Goal: Complete application form: Complete application form

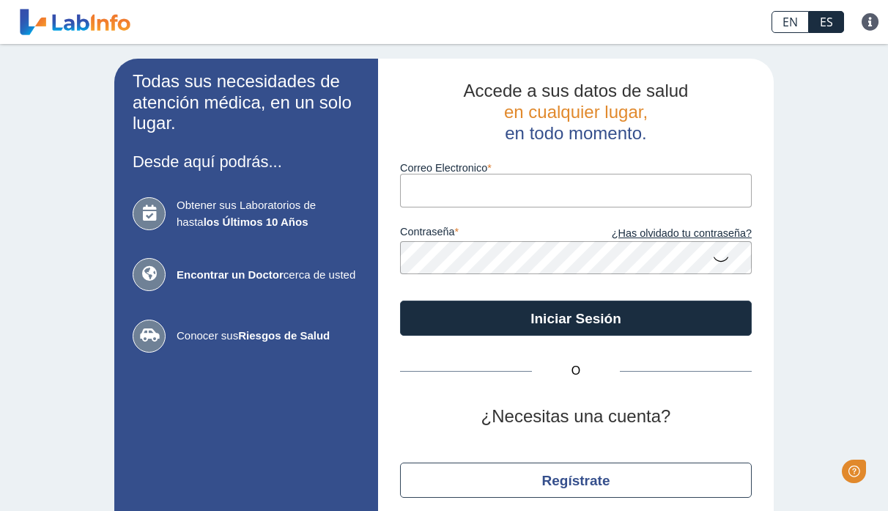
type input "[EMAIL_ADDRESS][DOMAIN_NAME]"
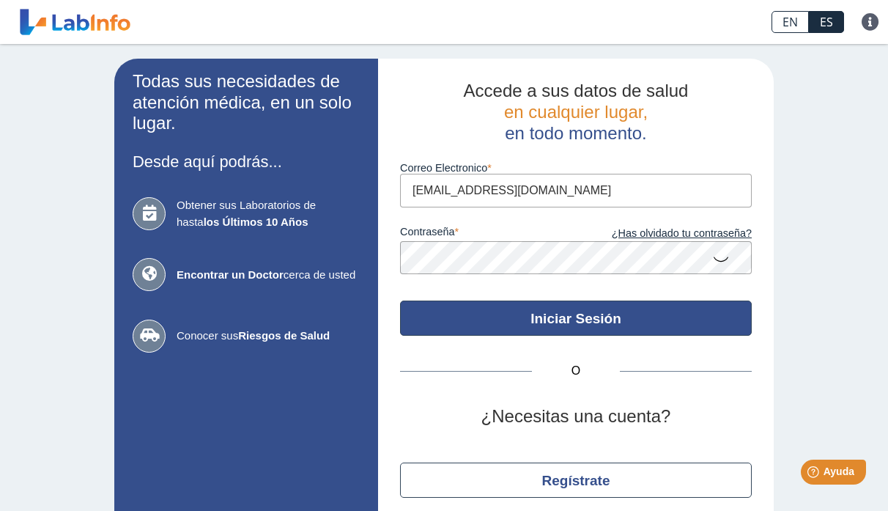
click at [586, 326] on button "Iniciar Sesión" at bounding box center [576, 318] width 352 height 35
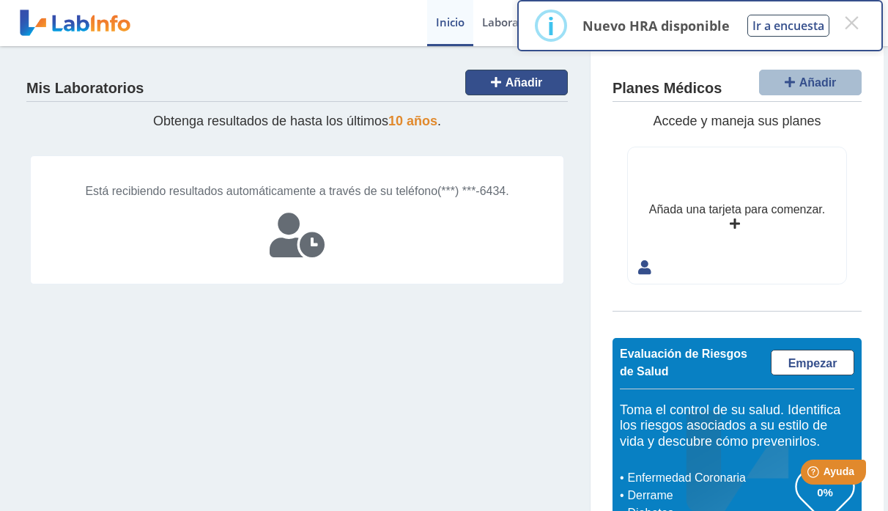
click at [509, 81] on span "Añadir" at bounding box center [524, 82] width 37 height 12
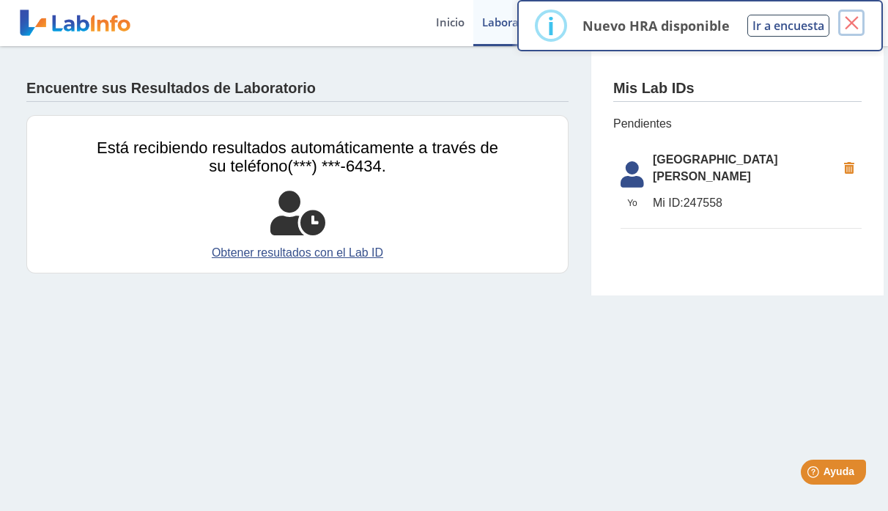
click at [854, 23] on button "×" at bounding box center [852, 23] width 26 height 26
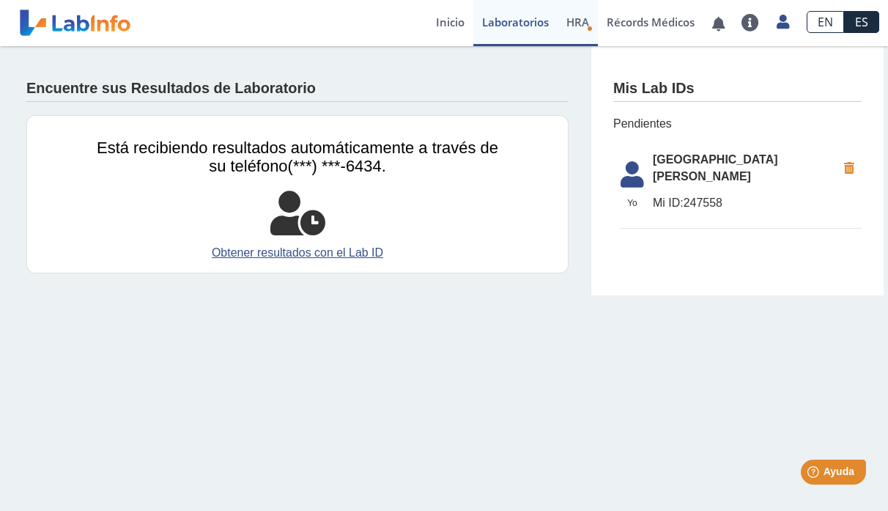
click at [578, 21] on span "HRA" at bounding box center [578, 22] width 23 height 15
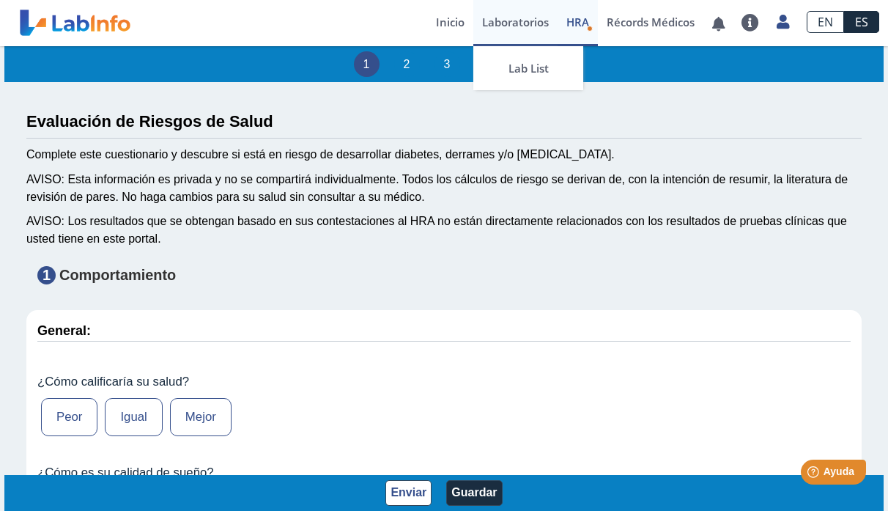
click at [526, 21] on link "Laboratorios" at bounding box center [516, 23] width 84 height 46
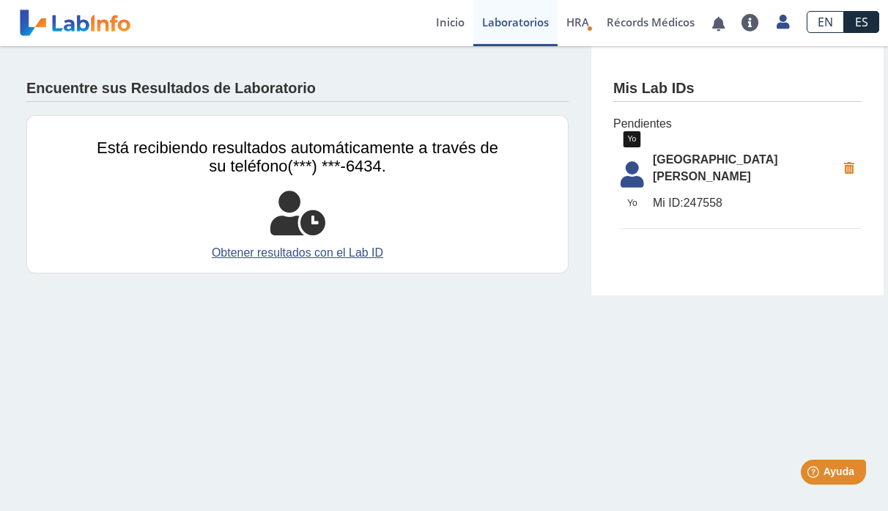
click at [627, 166] on icon at bounding box center [632, 178] width 41 height 35
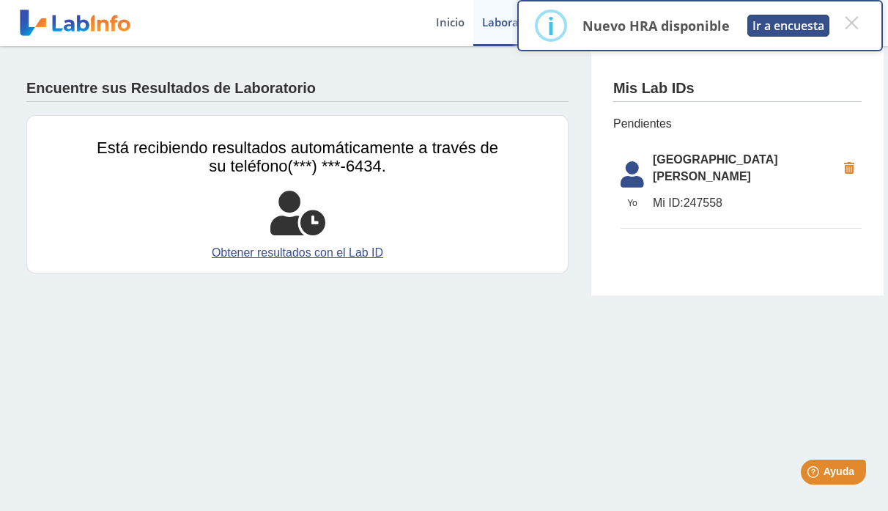
click at [792, 27] on button "Ir a encuesta" at bounding box center [789, 26] width 82 height 22
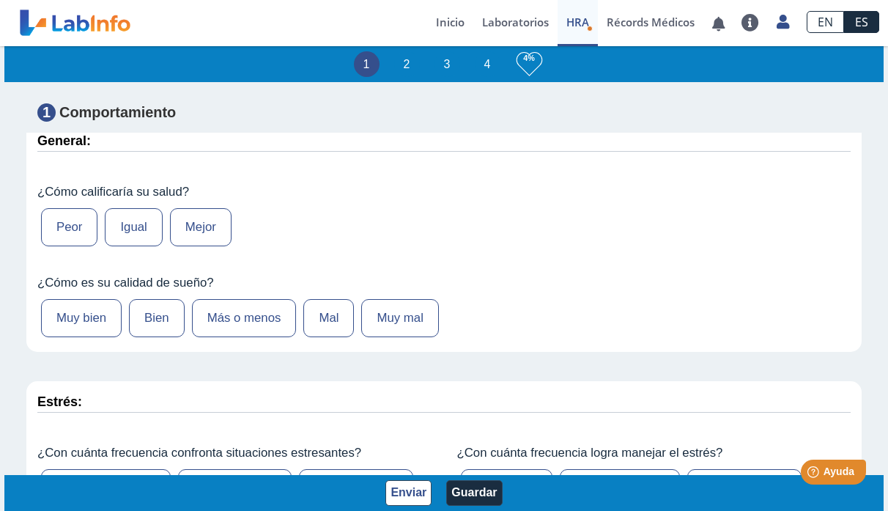
scroll to position [196, 0]
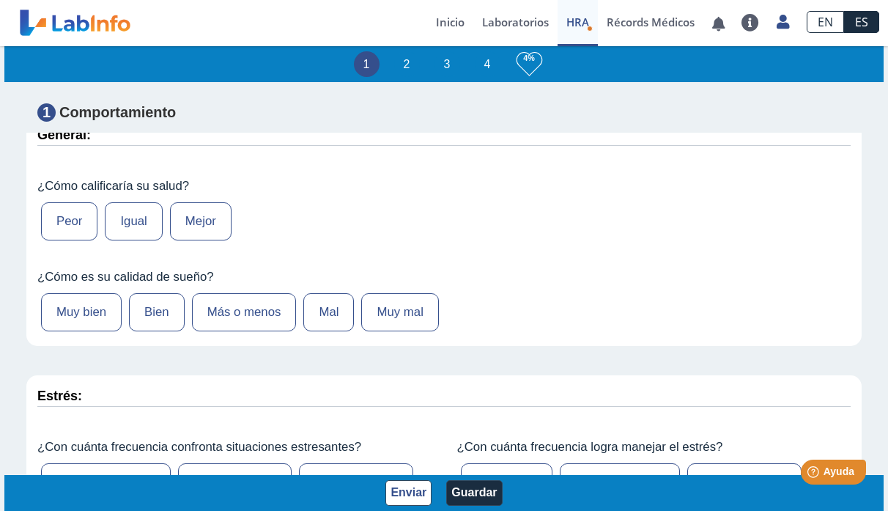
click at [193, 221] on label "Mejor" at bounding box center [201, 221] width 62 height 38
click at [0, 0] on input "Mejor" at bounding box center [0, 0] width 0 height 0
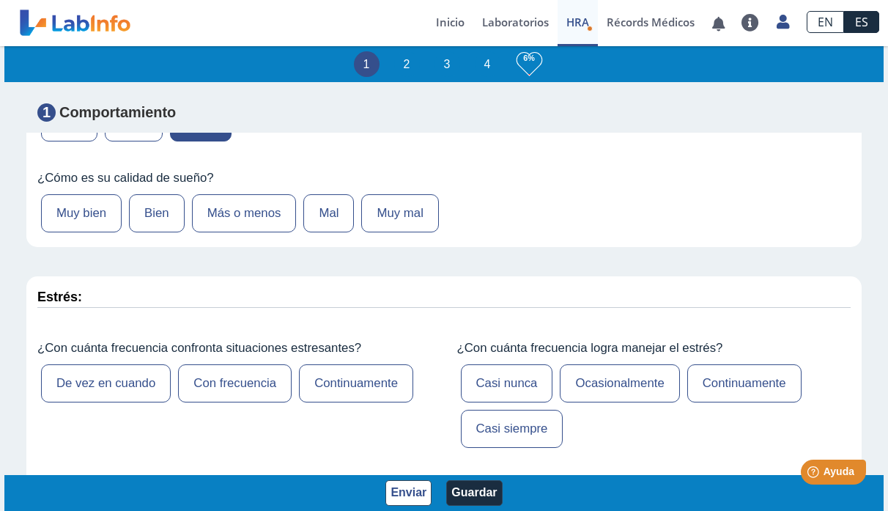
scroll to position [296, 0]
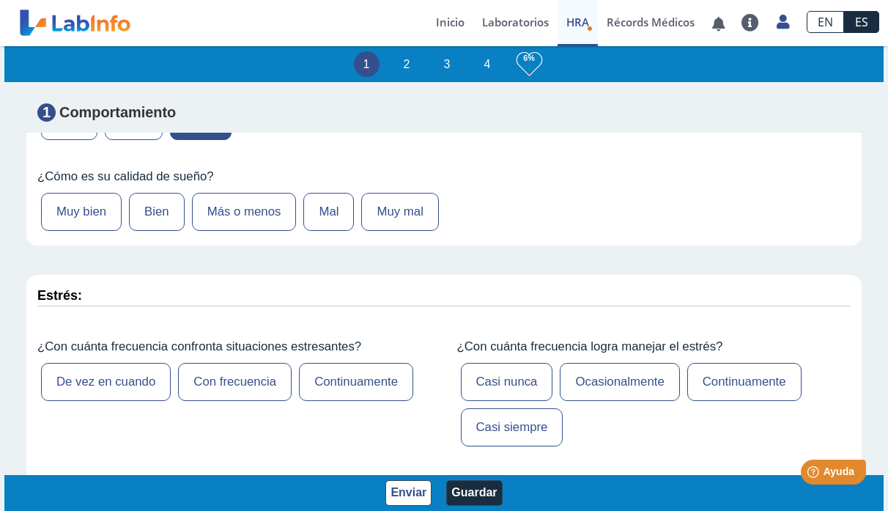
click at [231, 207] on label "Más o menos" at bounding box center [244, 212] width 105 height 38
click at [0, 0] on input "Más o menos" at bounding box center [0, 0] width 0 height 0
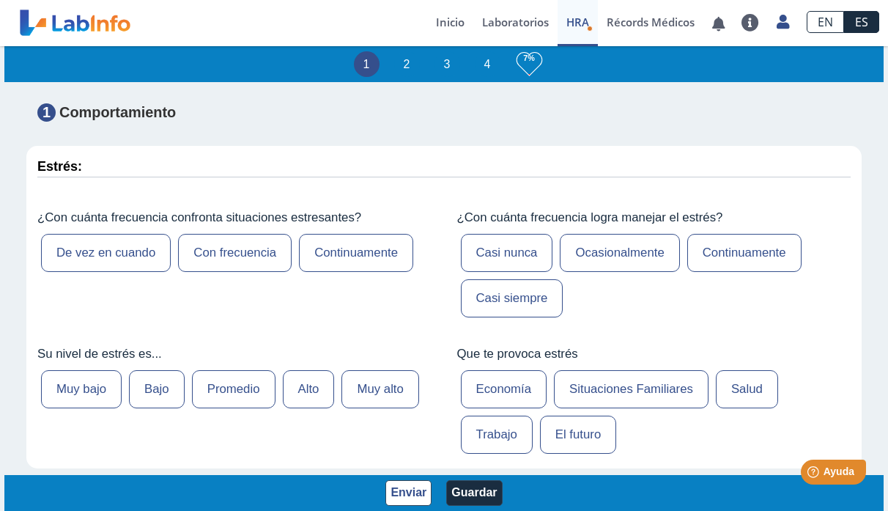
scroll to position [426, 0]
click at [229, 260] on label "Con frecuencia" at bounding box center [235, 252] width 114 height 38
click at [0, 0] on input "Con frecuencia" at bounding box center [0, 0] width 0 height 0
click at [248, 381] on label "Promedio" at bounding box center [234, 388] width 84 height 38
click at [0, 0] on input "Promedio" at bounding box center [0, 0] width 0 height 0
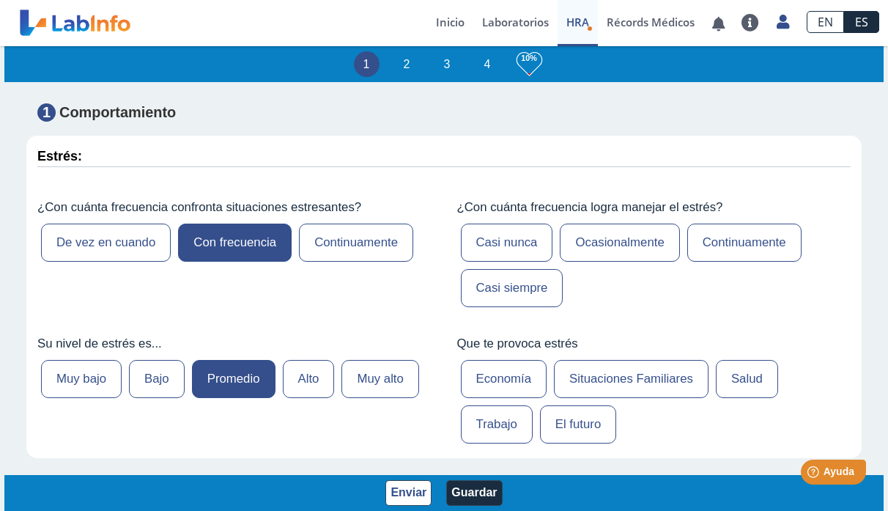
scroll to position [408, 0]
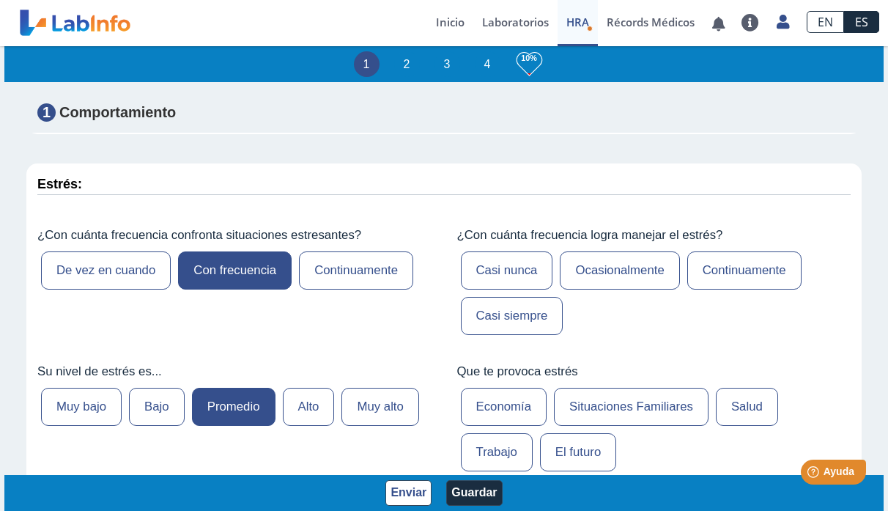
click at [756, 273] on label "Continuamente" at bounding box center [745, 270] width 114 height 38
click at [0, 0] on input "Continuamente" at bounding box center [0, 0] width 0 height 0
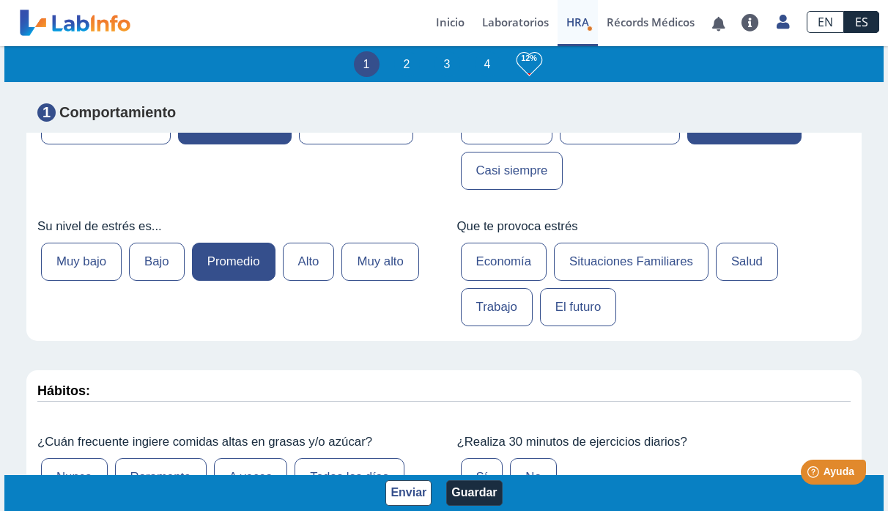
scroll to position [553, 0]
click at [487, 309] on label "Trabajo" at bounding box center [497, 306] width 72 height 38
click at [0, 0] on input "Trabajo" at bounding box center [0, 0] width 0 height 0
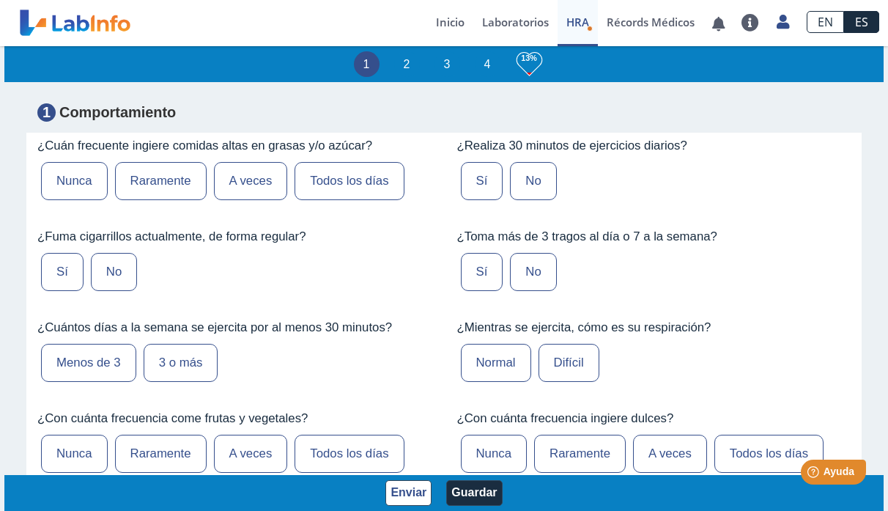
scroll to position [863, 0]
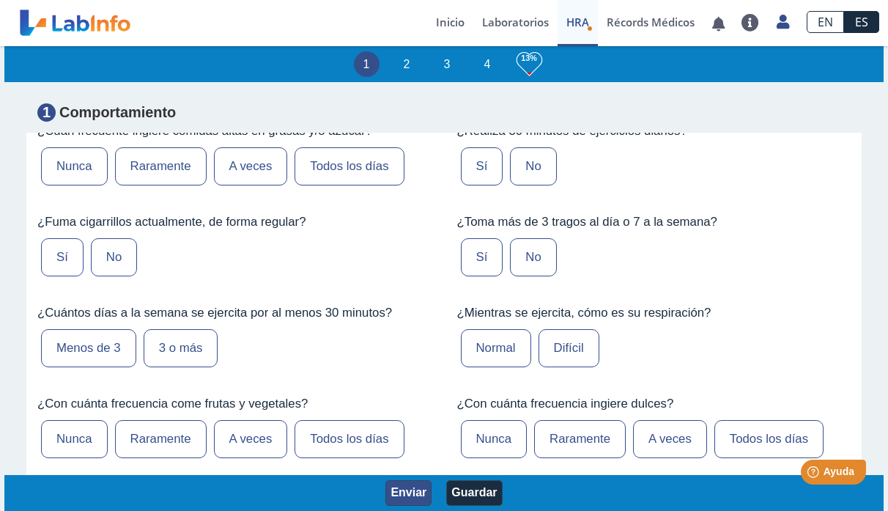
click at [402, 493] on button "Enviar" at bounding box center [409, 493] width 46 height 26
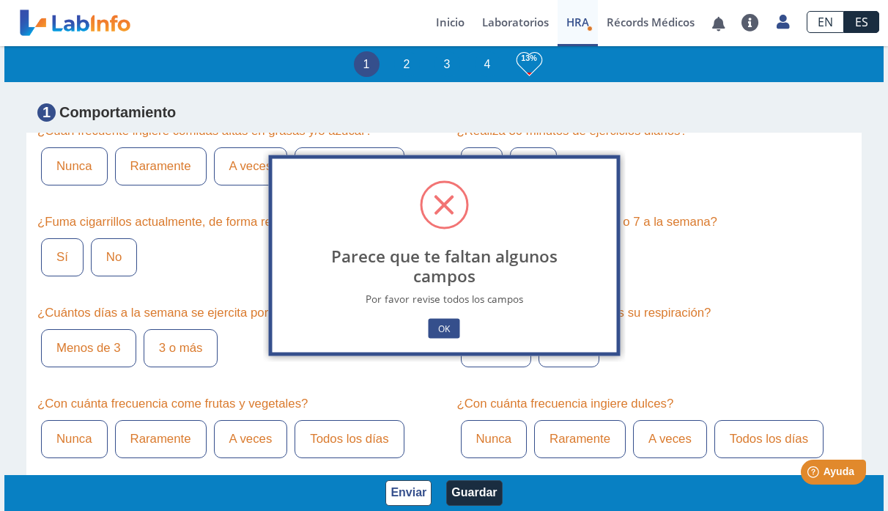
click at [224, 257] on div "Sí No" at bounding box center [234, 257] width 394 height 45
click at [446, 328] on button "OK" at bounding box center [444, 329] width 31 height 20
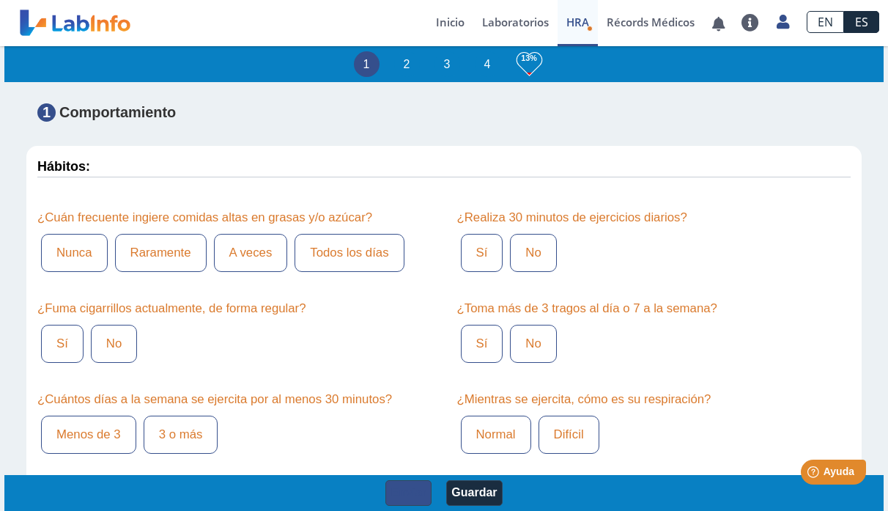
scroll to position [786, 0]
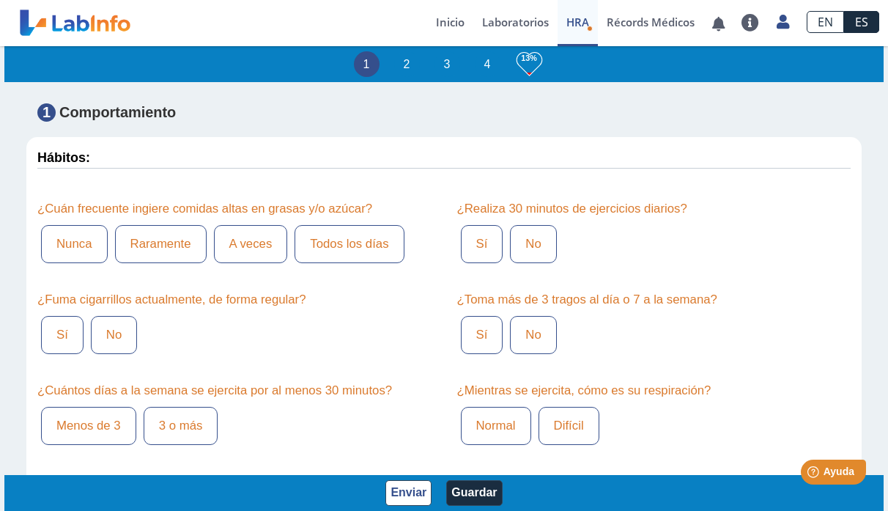
click at [166, 240] on label "Raramente" at bounding box center [161, 244] width 92 height 38
click at [0, 0] on input "Raramente" at bounding box center [0, 0] width 0 height 0
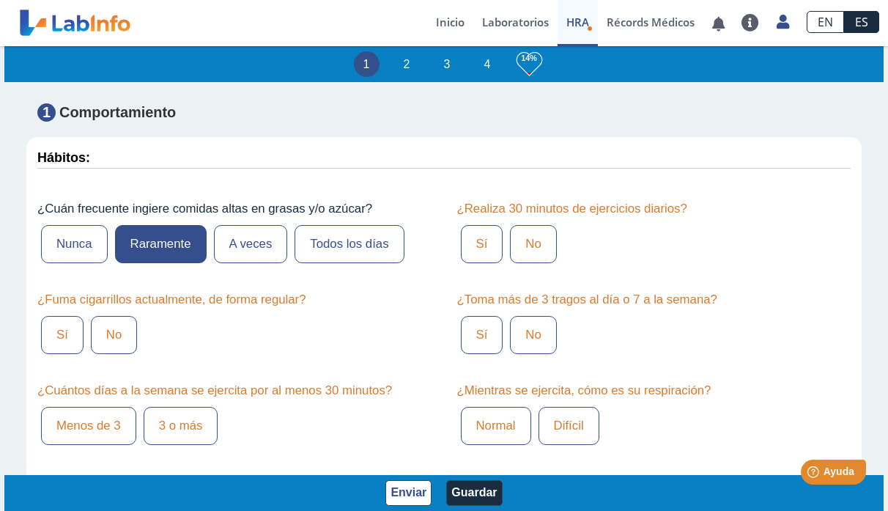
click at [122, 326] on label "No" at bounding box center [114, 335] width 46 height 38
click at [0, 0] on input "No" at bounding box center [0, 0] width 0 height 0
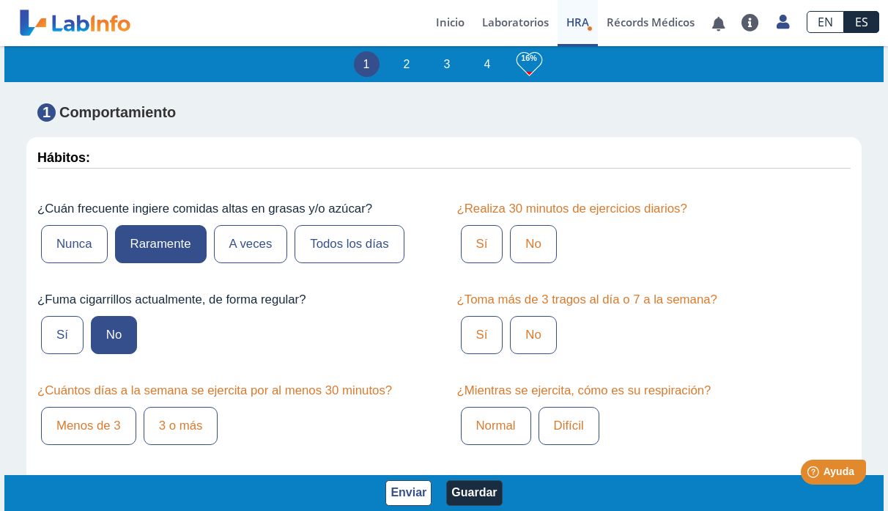
click at [159, 431] on label "3 o más" at bounding box center [181, 426] width 75 height 38
click at [0, 0] on input "3 o más" at bounding box center [0, 0] width 0 height 0
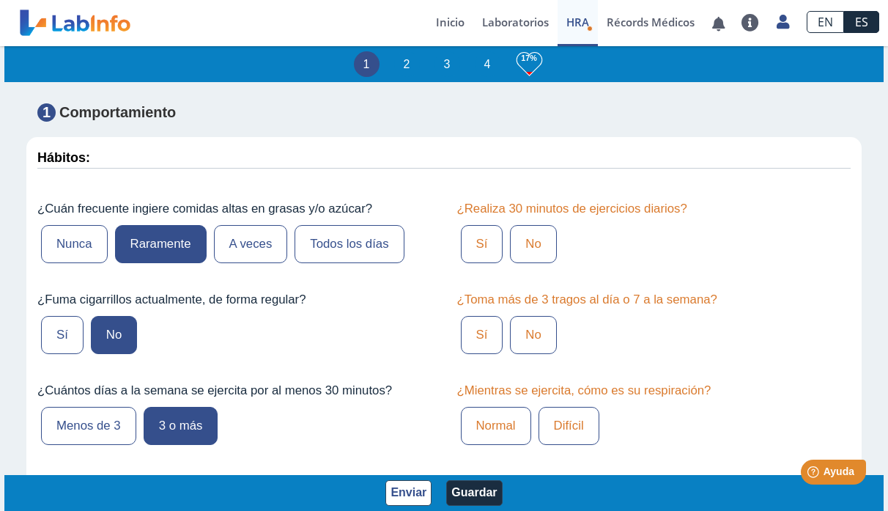
click at [494, 432] on label "Normal" at bounding box center [496, 426] width 70 height 38
click at [0, 0] on input "Normal" at bounding box center [0, 0] width 0 height 0
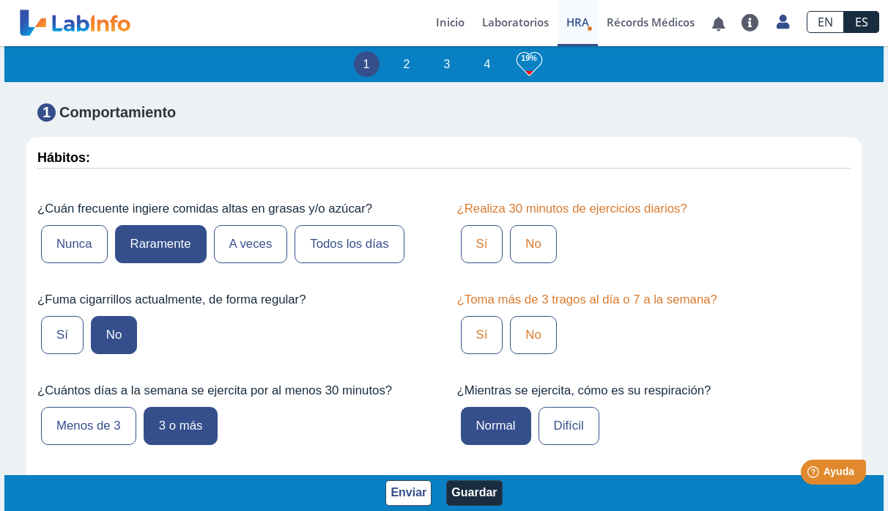
click at [482, 355] on div "¿Toma más de 3 tragos al día o 7 a la semana? Sí No" at bounding box center [654, 324] width 416 height 87
click at [480, 329] on label "Sí" at bounding box center [482, 335] width 43 height 38
click at [0, 0] on input "Sí" at bounding box center [0, 0] width 0 height 0
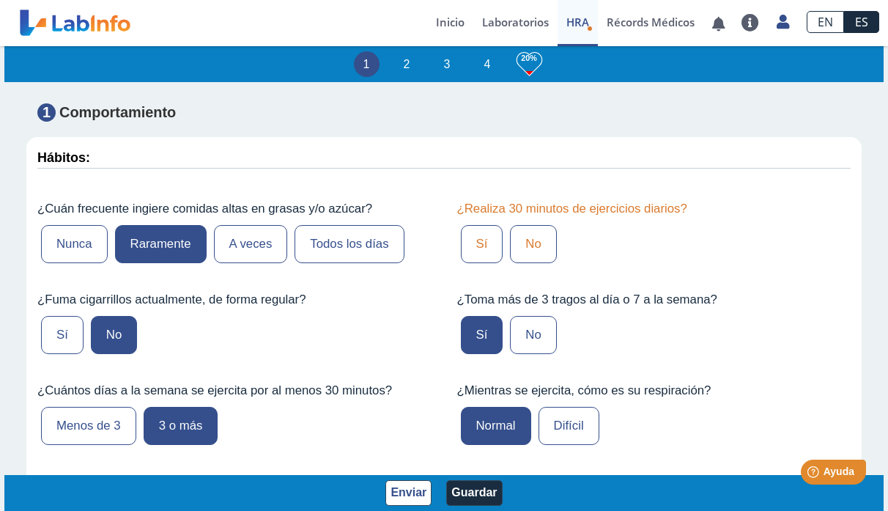
click at [528, 235] on label "No" at bounding box center [533, 244] width 46 height 38
click at [0, 0] on input "No" at bounding box center [0, 0] width 0 height 0
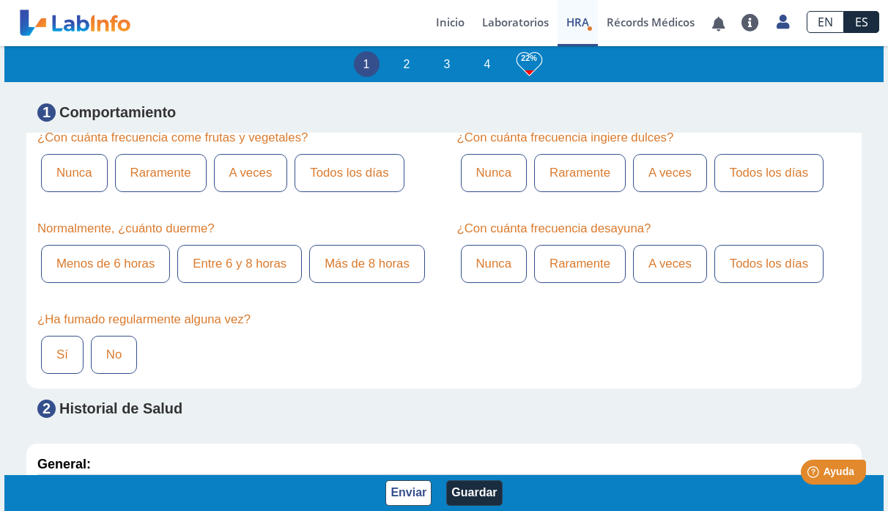
scroll to position [1135, 0]
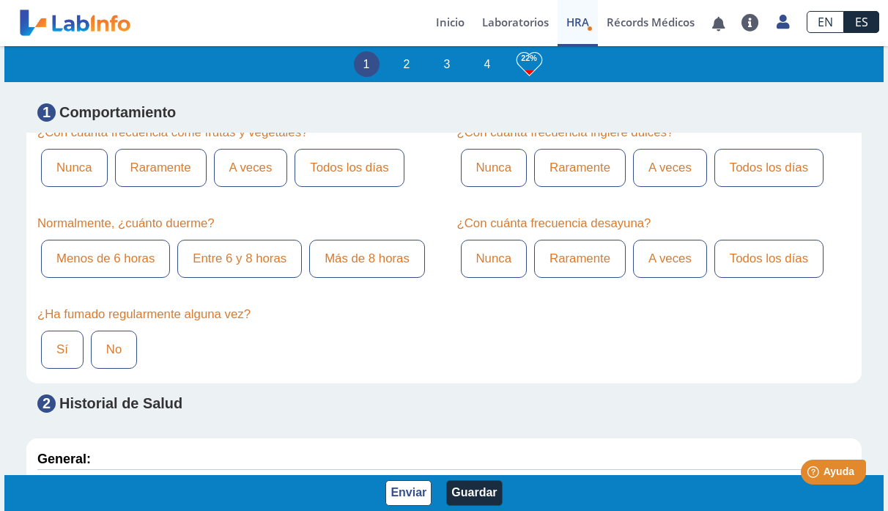
click at [343, 152] on label "Todos los días" at bounding box center [349, 168] width 109 height 38
click at [0, 0] on input "Todos los días" at bounding box center [0, 0] width 0 height 0
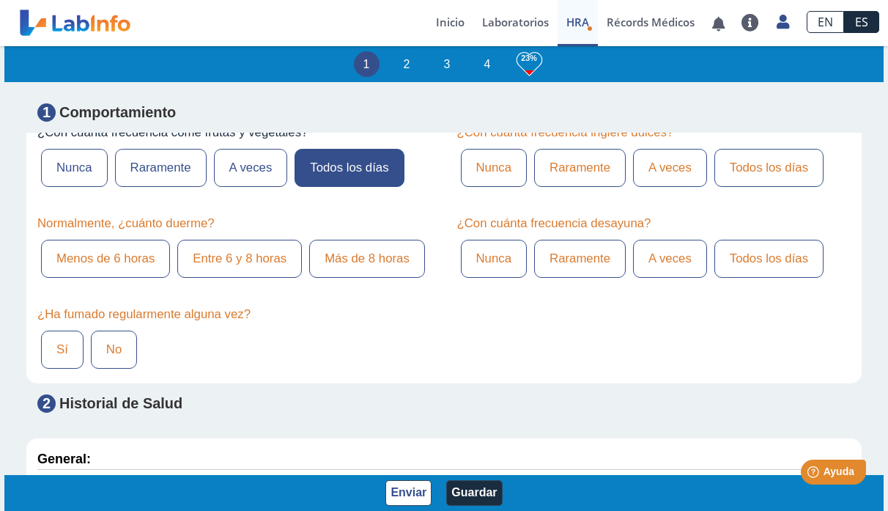
click at [482, 164] on label "Nunca" at bounding box center [494, 168] width 67 height 38
click at [0, 0] on input "Nunca" at bounding box center [0, 0] width 0 height 0
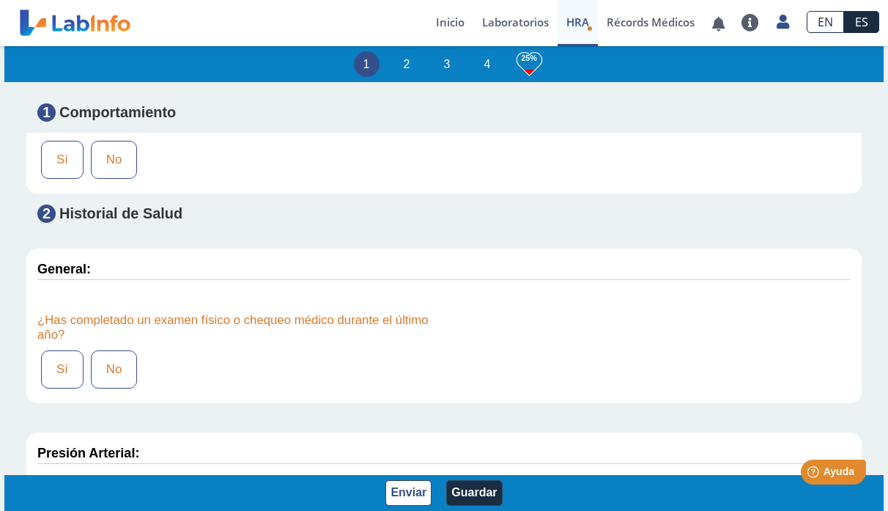
scroll to position [1340, 0]
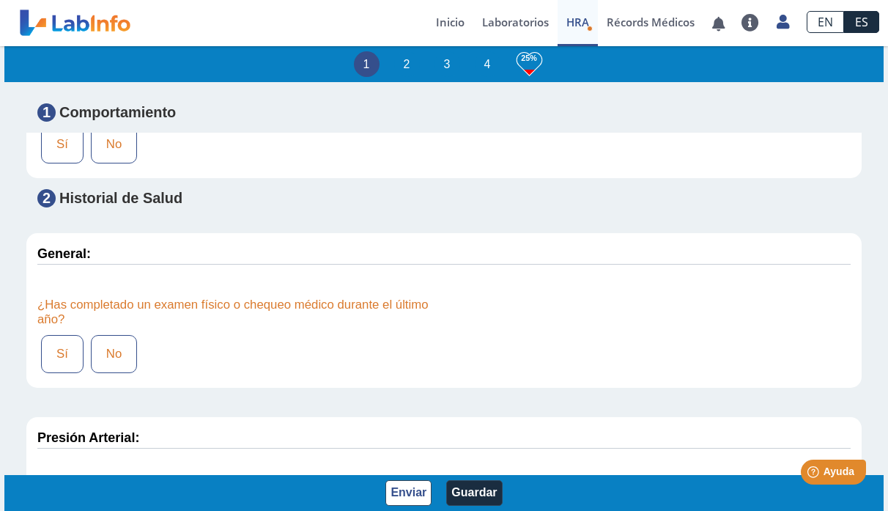
click at [117, 142] on label "No" at bounding box center [114, 144] width 46 height 38
click at [0, 0] on input "No" at bounding box center [0, 0] width 0 height 0
click at [124, 350] on label "No" at bounding box center [114, 354] width 46 height 38
click at [0, 0] on input "No" at bounding box center [0, 0] width 0 height 0
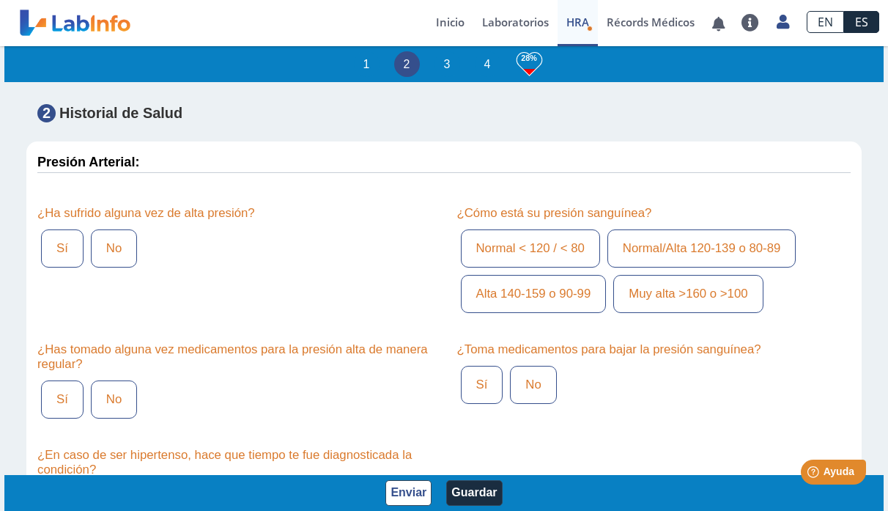
scroll to position [1609, 0]
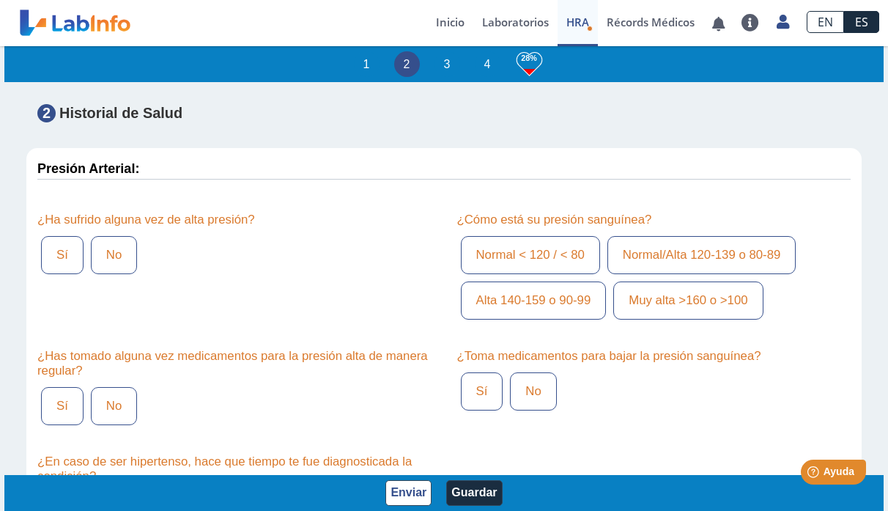
click at [109, 245] on label "No" at bounding box center [114, 255] width 46 height 38
click at [0, 0] on input "No" at bounding box center [0, 0] width 0 height 0
click at [117, 400] on label "No" at bounding box center [114, 406] width 46 height 38
click at [0, 0] on input "No" at bounding box center [0, 0] width 0 height 0
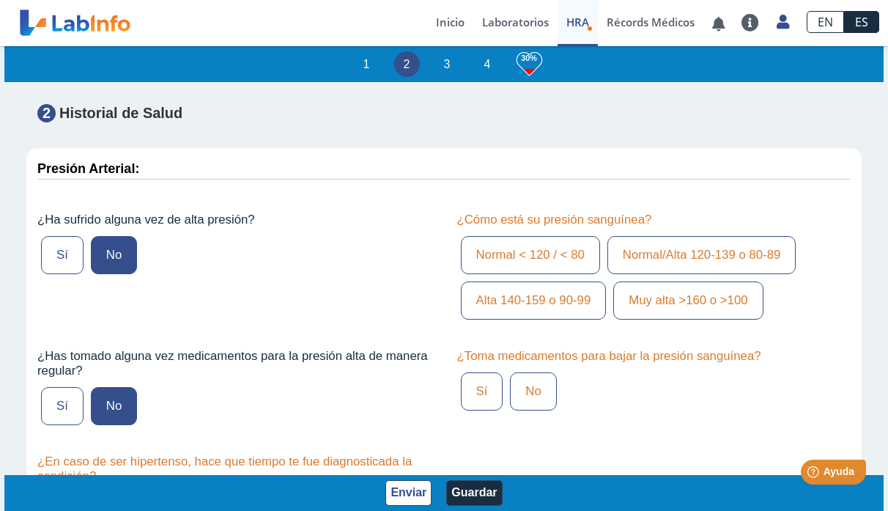
click at [484, 380] on label "Sí" at bounding box center [482, 391] width 43 height 38
click at [0, 0] on input "Sí" at bounding box center [0, 0] width 0 height 0
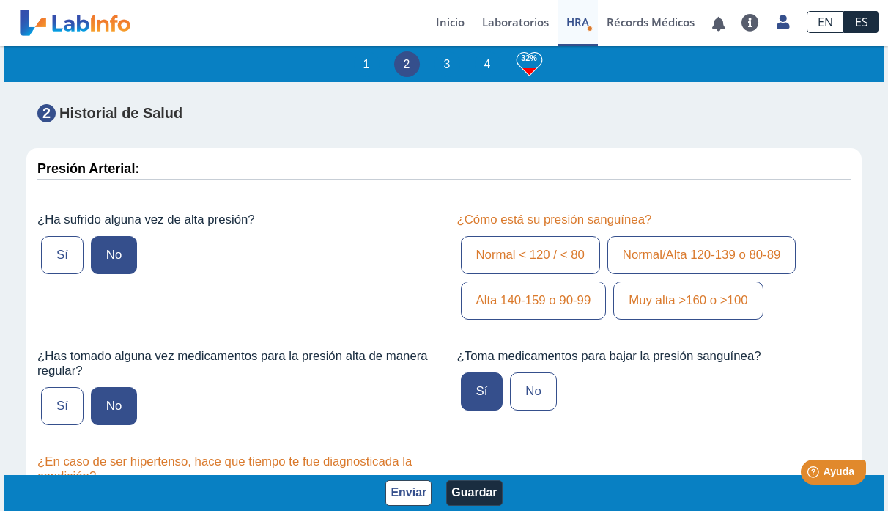
click at [525, 298] on label "Alta 140-159 o 90-99" at bounding box center [534, 300] width 146 height 38
click at [0, 0] on input "Alta 140-159 o 90-99" at bounding box center [0, 0] width 0 height 0
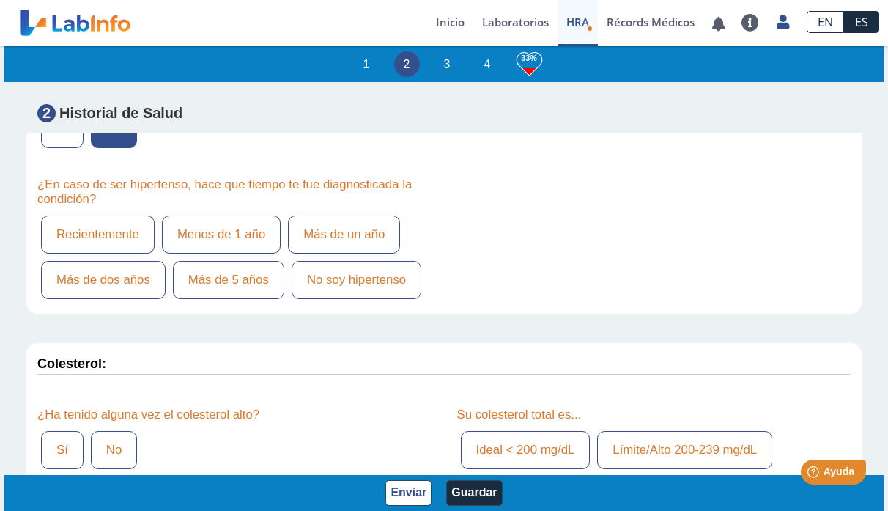
click at [303, 229] on label "Más de un año" at bounding box center [344, 234] width 112 height 38
click at [0, 0] on input "Más de un año" at bounding box center [0, 0] width 0 height 0
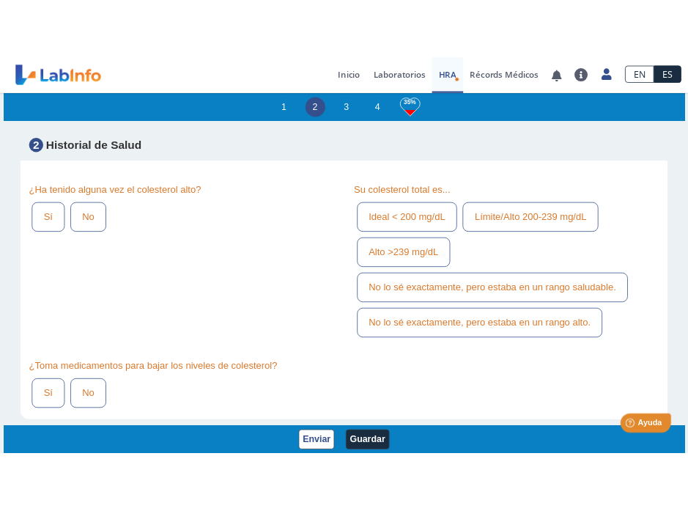
scroll to position [2152, 0]
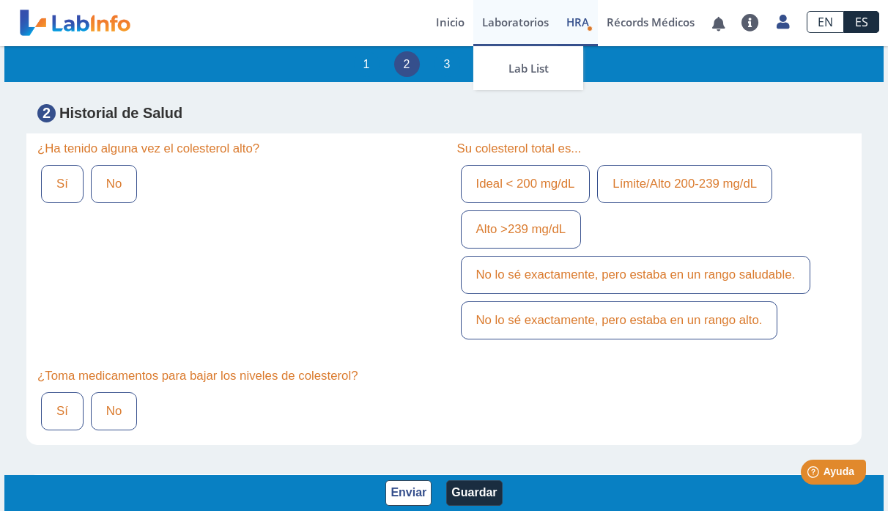
click at [523, 13] on link "Laboratorios" at bounding box center [516, 23] width 84 height 46
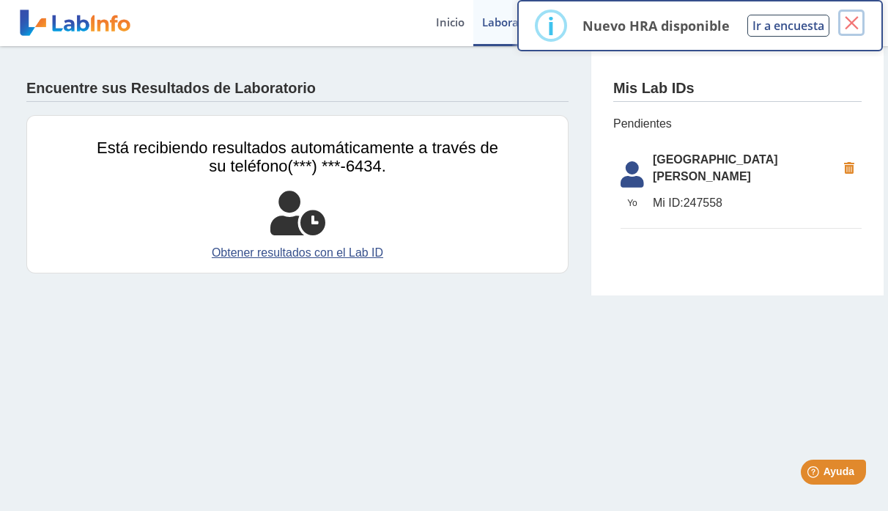
click at [850, 27] on button "×" at bounding box center [852, 23] width 26 height 26
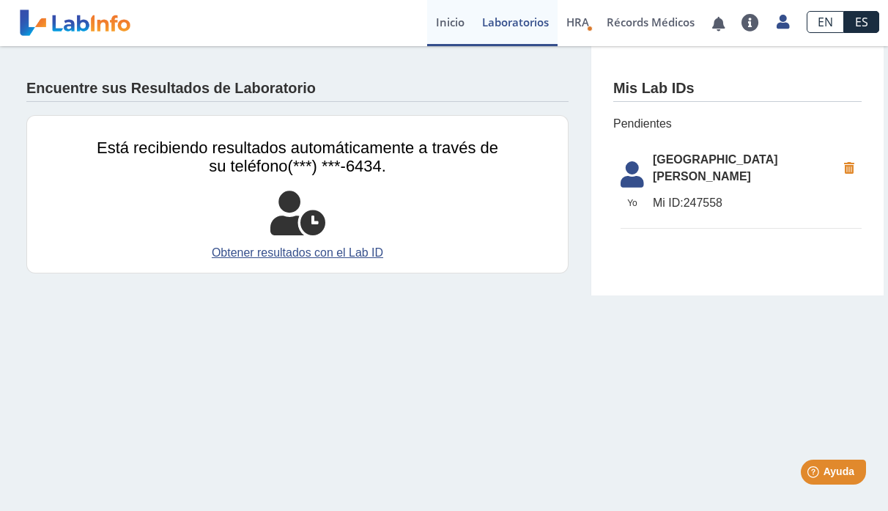
click at [446, 21] on link "Inicio" at bounding box center [450, 23] width 46 height 46
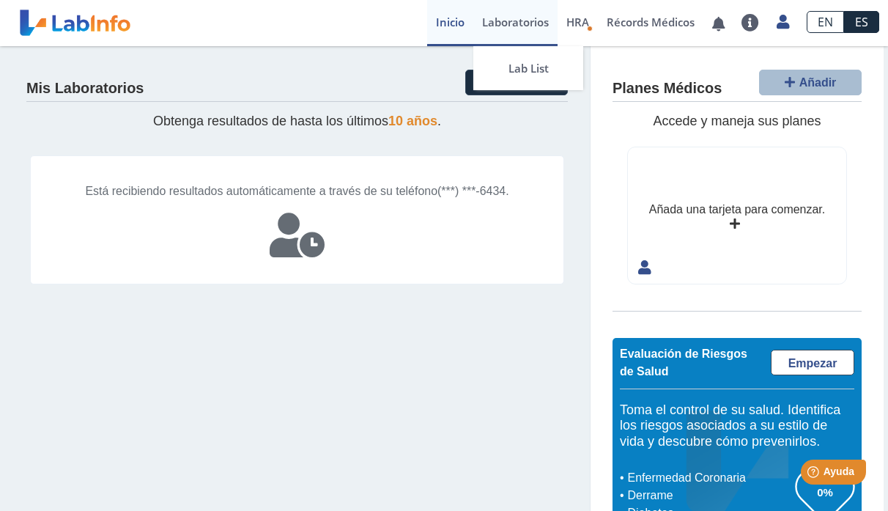
click at [521, 20] on link "Laboratorios" at bounding box center [516, 23] width 84 height 46
